Goal: Communication & Community: Participate in discussion

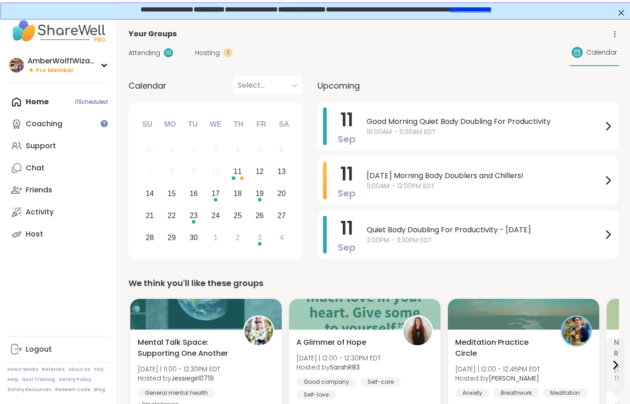
click at [199, 56] on span "Hosting" at bounding box center [207, 53] width 25 height 10
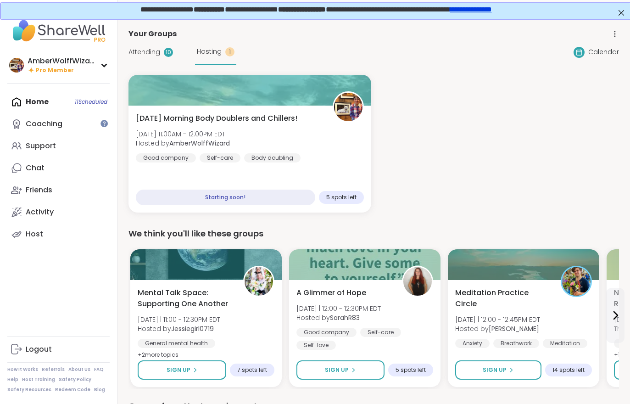
click at [212, 118] on span "[DATE] Morning Body Doublers and Chillers!" at bounding box center [217, 118] width 162 height 11
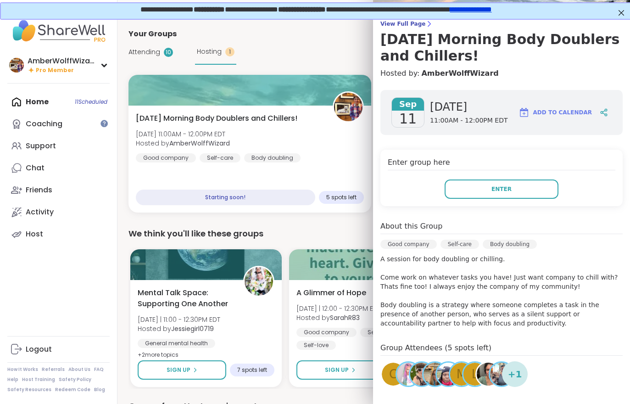
scroll to position [60, 0]
click at [417, 33] on h3 "[DATE] Morning Body Doublers and Chillers!" at bounding box center [502, 48] width 242 height 33
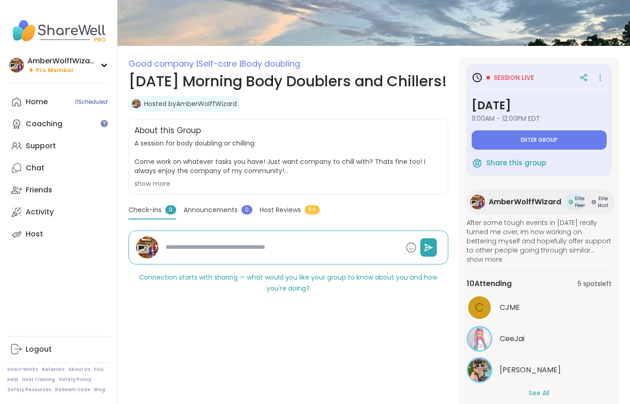
scroll to position [95, 0]
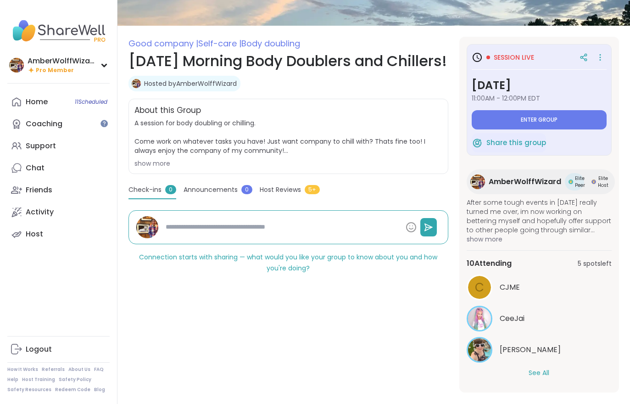
click at [540, 373] on button "See All" at bounding box center [539, 373] width 21 height 10
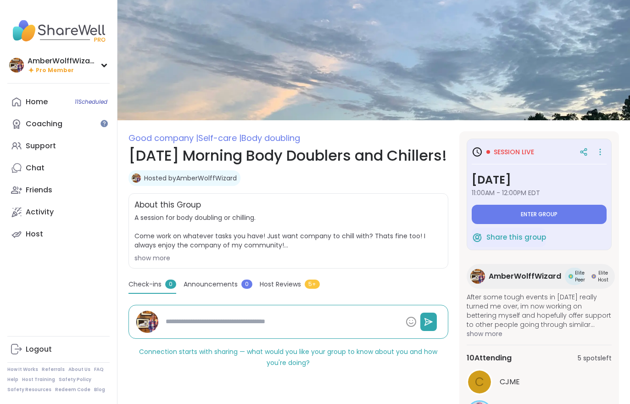
scroll to position [0, 0]
click at [548, 216] on span "Enter group" at bounding box center [539, 214] width 37 height 7
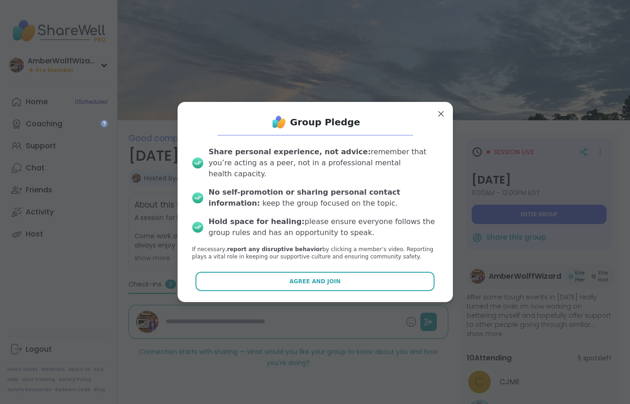
click at [392, 278] on button "Agree and Join" at bounding box center [315, 281] width 239 height 19
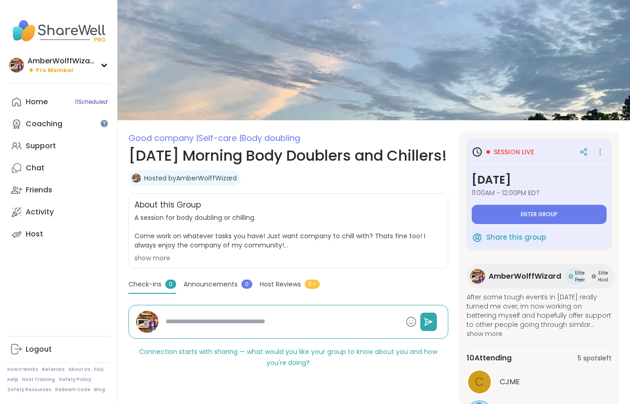
type textarea "*"
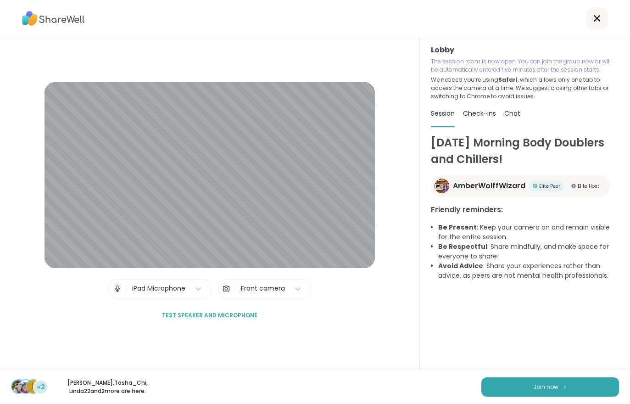
click at [566, 384] on img at bounding box center [566, 386] width 6 height 5
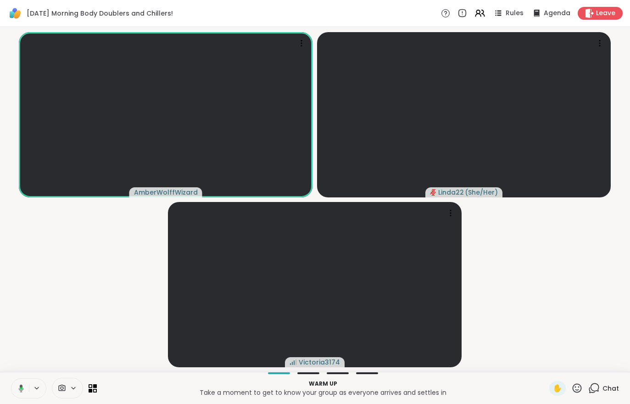
click at [16, 387] on icon at bounding box center [20, 388] width 8 height 8
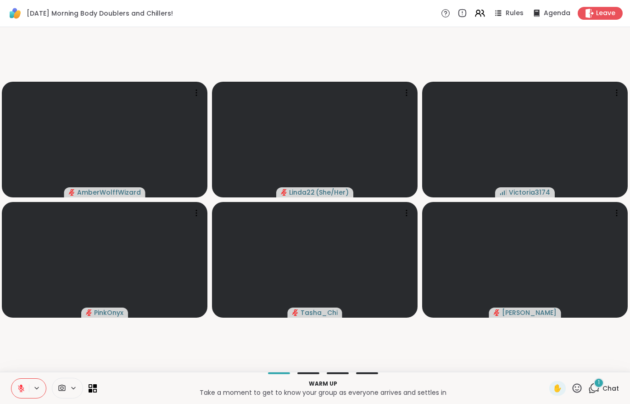
click at [18, 383] on button at bounding box center [19, 388] width 17 height 19
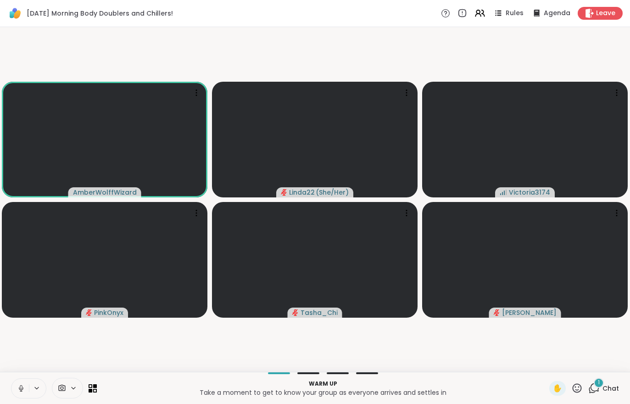
click at [21, 388] on icon at bounding box center [21, 388] width 8 height 8
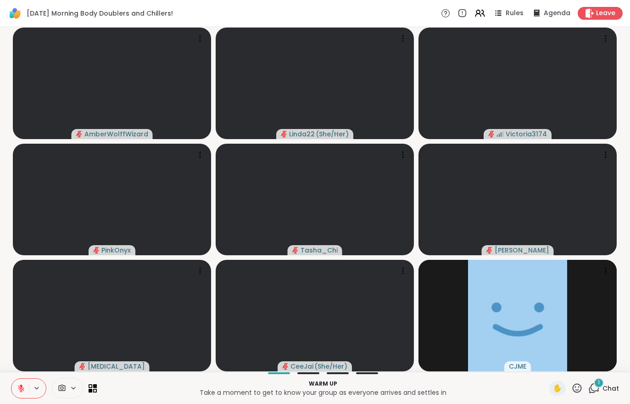
click at [604, 381] on div "1" at bounding box center [599, 383] width 10 height 10
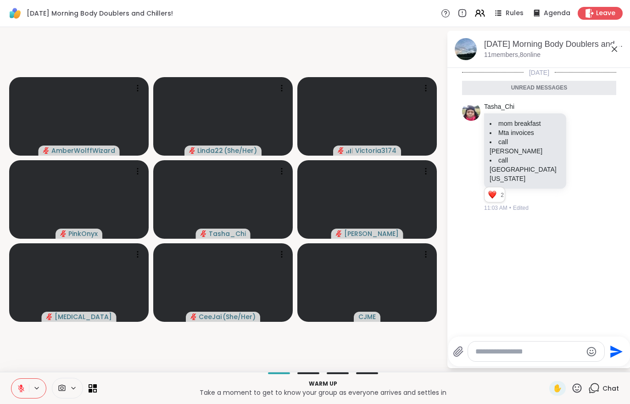
click at [23, 385] on icon at bounding box center [21, 388] width 8 height 8
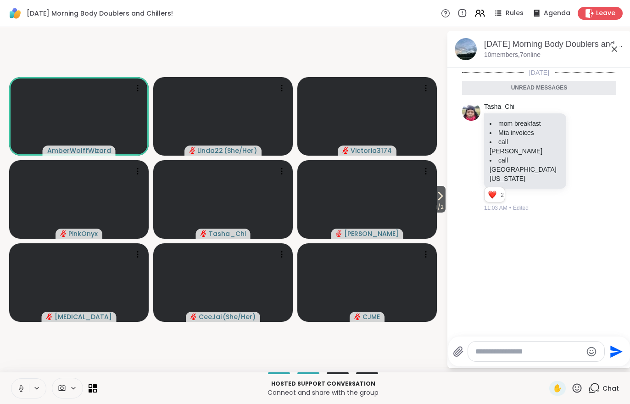
click at [443, 198] on icon at bounding box center [440, 196] width 11 height 11
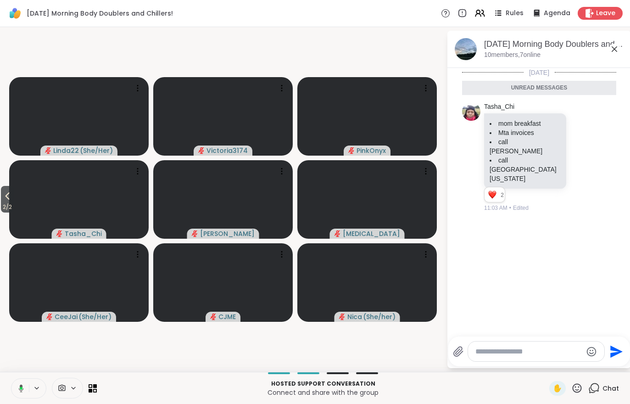
click at [11, 203] on span "2 / 2" at bounding box center [7, 207] width 13 height 11
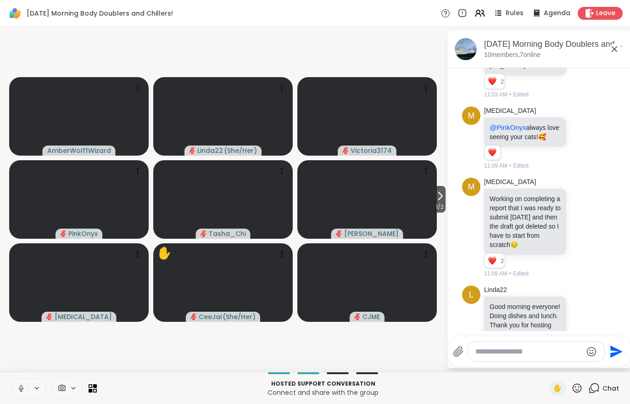
scroll to position [130, 0]
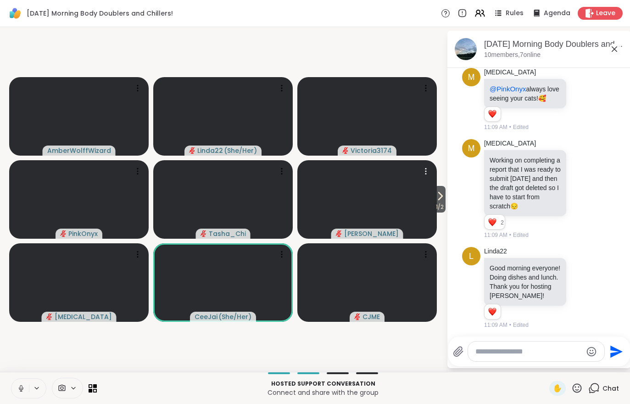
click at [431, 202] on video at bounding box center [368, 199] width 140 height 79
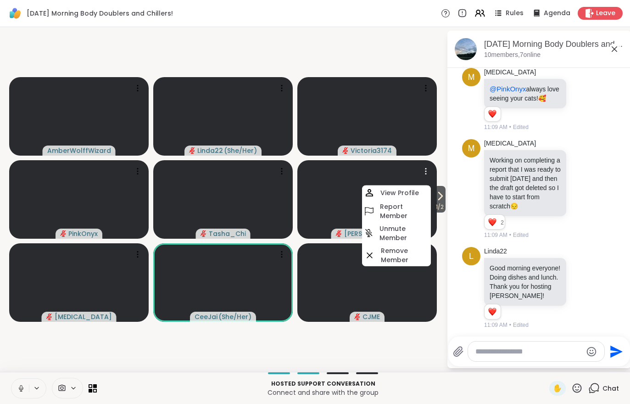
click at [382, 361] on video-player-container "1 / 2 AmberWolffWizard Linda22 ( She/Her ) Victoria3174 PinkOnyx [PERSON_NAME] …" at bounding box center [224, 200] width 436 height 338
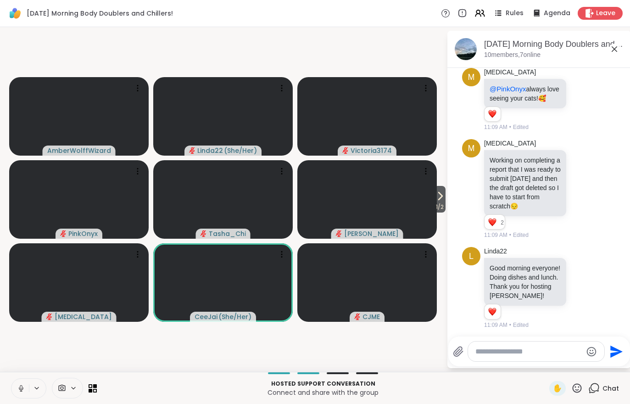
click at [439, 202] on span "1 / 2" at bounding box center [439, 207] width 11 height 11
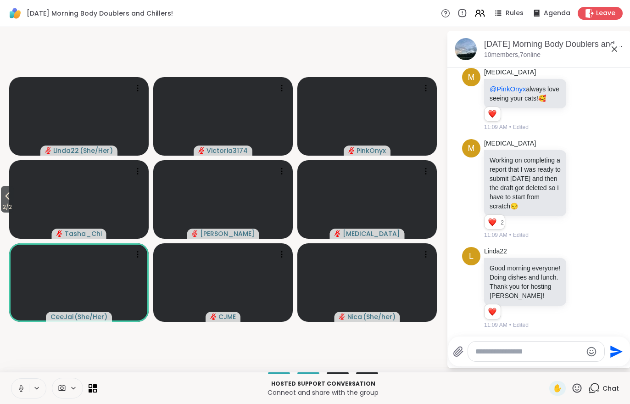
click at [219, 368] on div "2 / 2 Linda22 ( She/Her ) Victoria3174 PinkOnyx Tasha_Chi [PERSON_NAME] [MEDICA…" at bounding box center [315, 199] width 630 height 345
click at [12, 199] on icon at bounding box center [7, 196] width 11 height 11
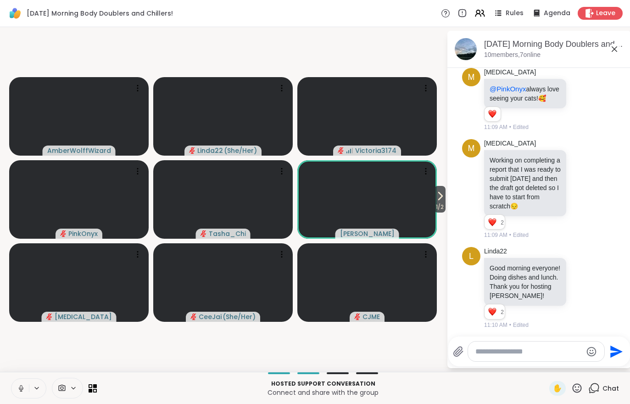
scroll to position [206, 0]
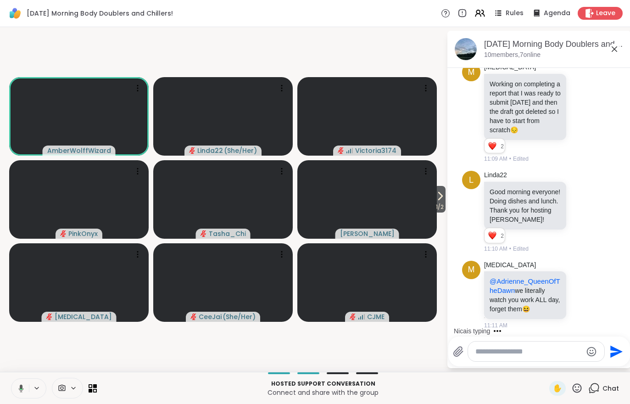
click at [21, 384] on icon at bounding box center [20, 388] width 8 height 8
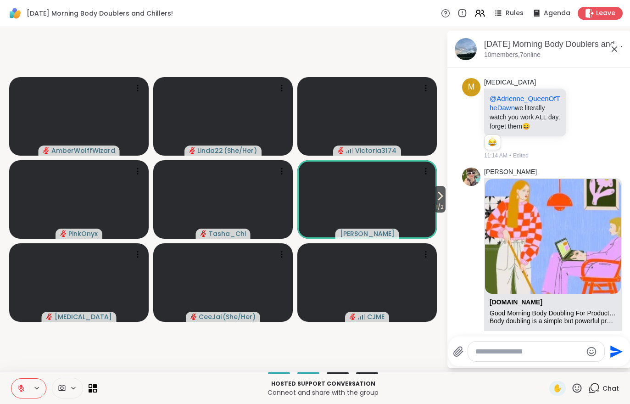
scroll to position [444, 0]
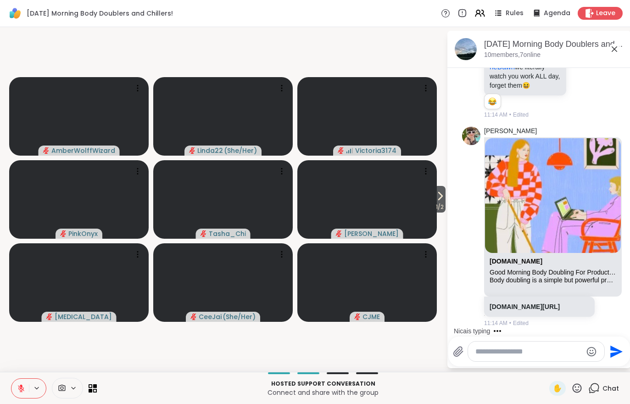
click at [15, 386] on button at bounding box center [19, 388] width 17 height 19
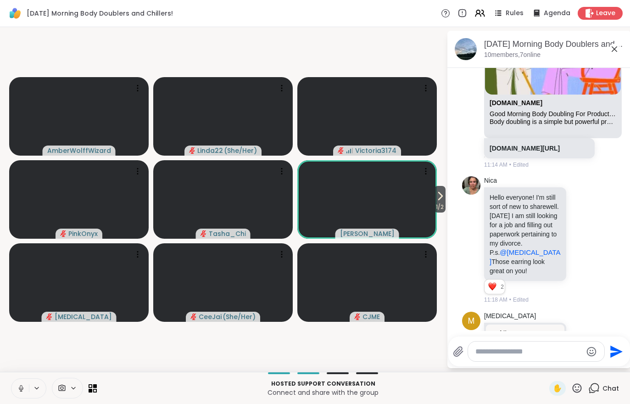
scroll to position [727, 0]
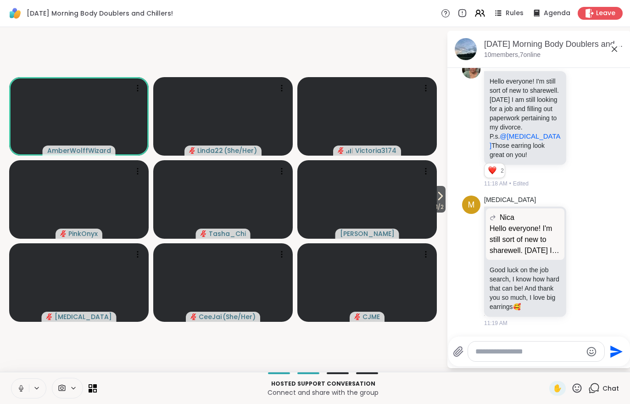
click at [18, 388] on icon at bounding box center [21, 388] width 8 height 8
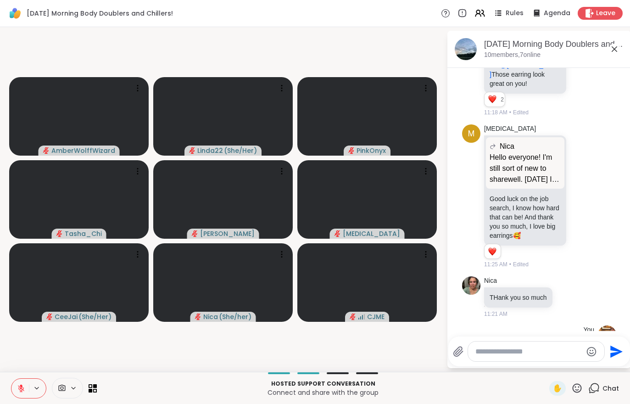
scroll to position [865, 0]
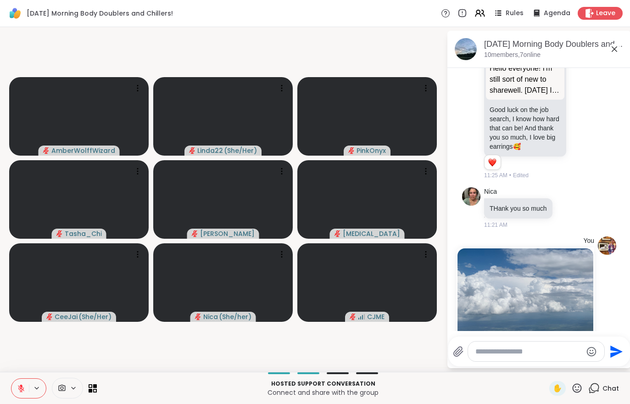
click at [16, 382] on button at bounding box center [19, 388] width 17 height 19
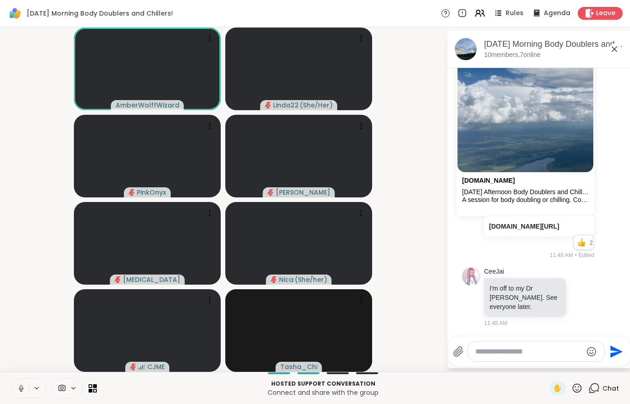
scroll to position [1110, 0]
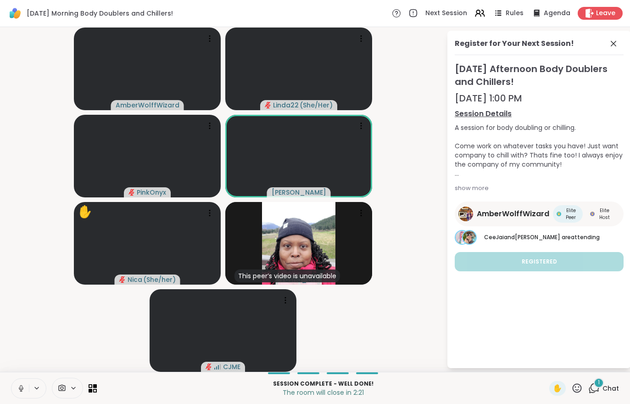
click at [592, 13] on icon at bounding box center [590, 13] width 8 height 9
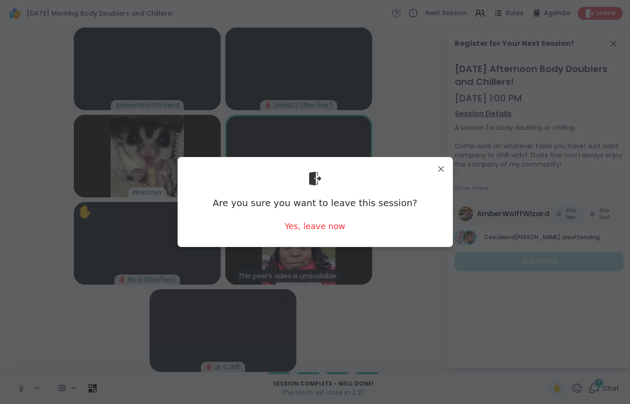
click at [300, 231] on div "Yes, leave now" at bounding box center [315, 225] width 61 height 11
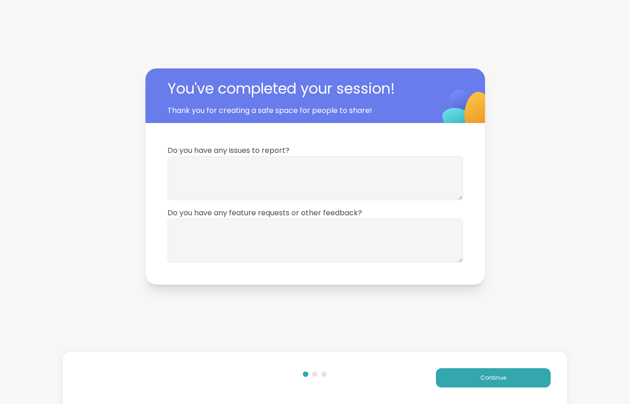
click at [477, 381] on button "Continue" at bounding box center [493, 377] width 115 height 19
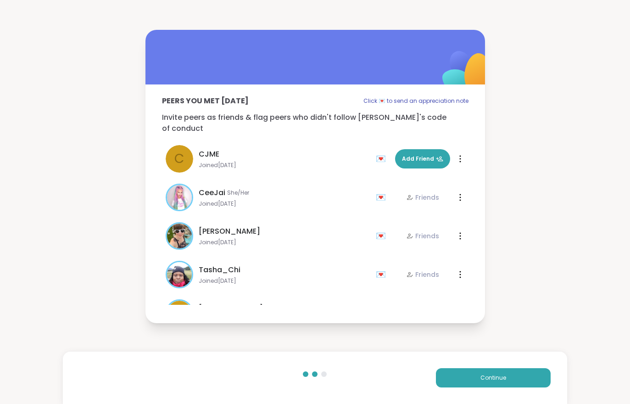
click at [477, 381] on button "Continue" at bounding box center [493, 377] width 115 height 19
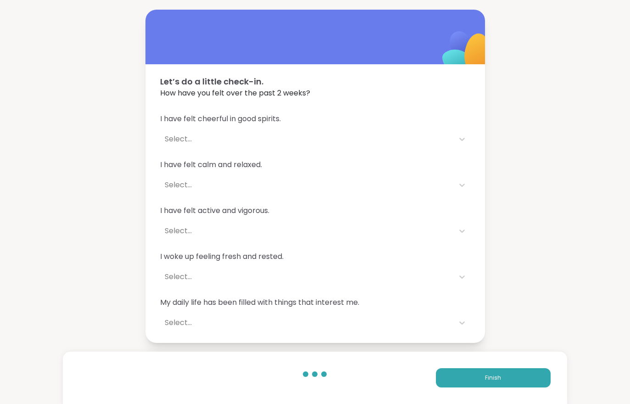
click at [477, 379] on button "Finish" at bounding box center [493, 377] width 115 height 19
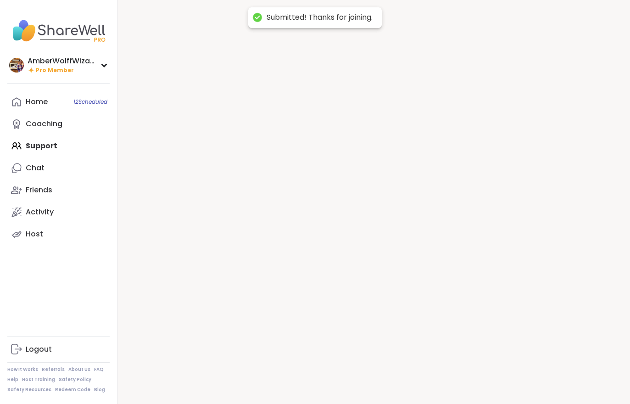
click at [477, 379] on div at bounding box center [374, 202] width 513 height 404
